Goal: Task Accomplishment & Management: Manage account settings

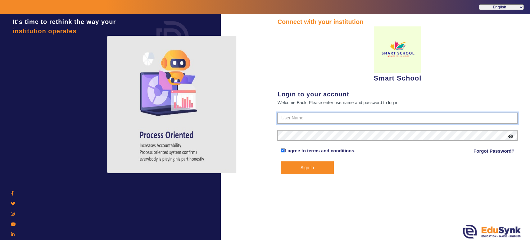
click at [326, 118] on input "text" at bounding box center [397, 117] width 240 height 11
paste input "966608242"
click at [284, 116] on input "966608242" at bounding box center [397, 117] width 240 height 11
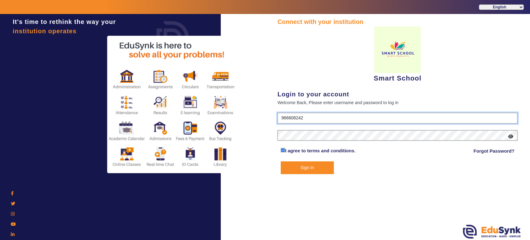
click at [313, 116] on input "966608242" at bounding box center [397, 117] width 240 height 11
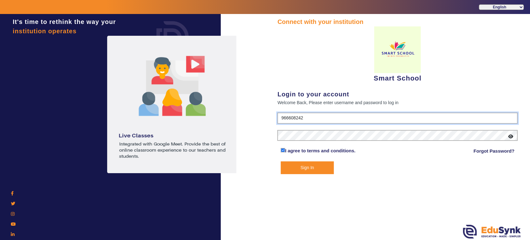
type input "9666082424"
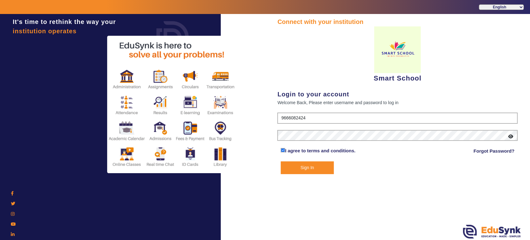
click at [294, 166] on button "Sign In" at bounding box center [307, 167] width 53 height 13
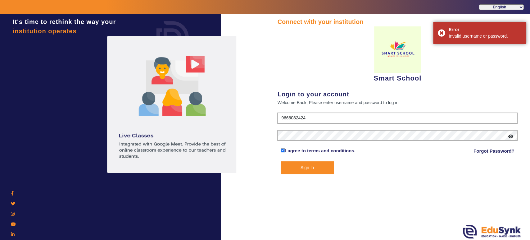
click at [307, 166] on button "Sign In" at bounding box center [307, 167] width 53 height 13
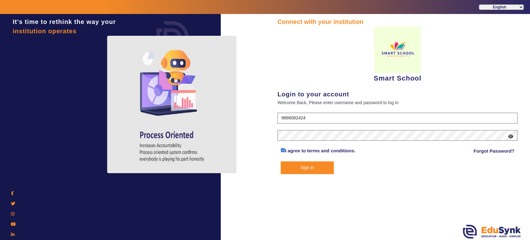
click at [510, 137] on icon at bounding box center [511, 136] width 5 height 4
click at [302, 167] on button "Sign In" at bounding box center [307, 167] width 53 height 13
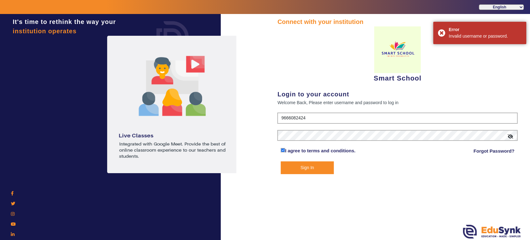
click at [313, 53] on div "Smart School" at bounding box center [397, 54] width 240 height 57
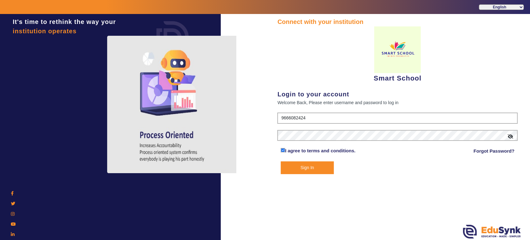
click at [304, 169] on button "Sign In" at bounding box center [307, 167] width 53 height 13
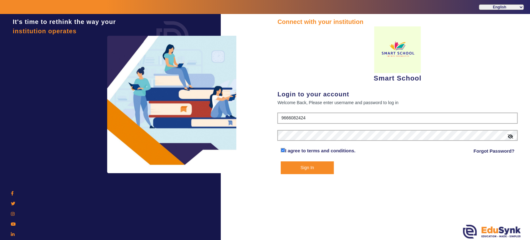
click at [304, 169] on button "Sign In" at bounding box center [307, 167] width 53 height 13
